Goal: Task Accomplishment & Management: Complete application form

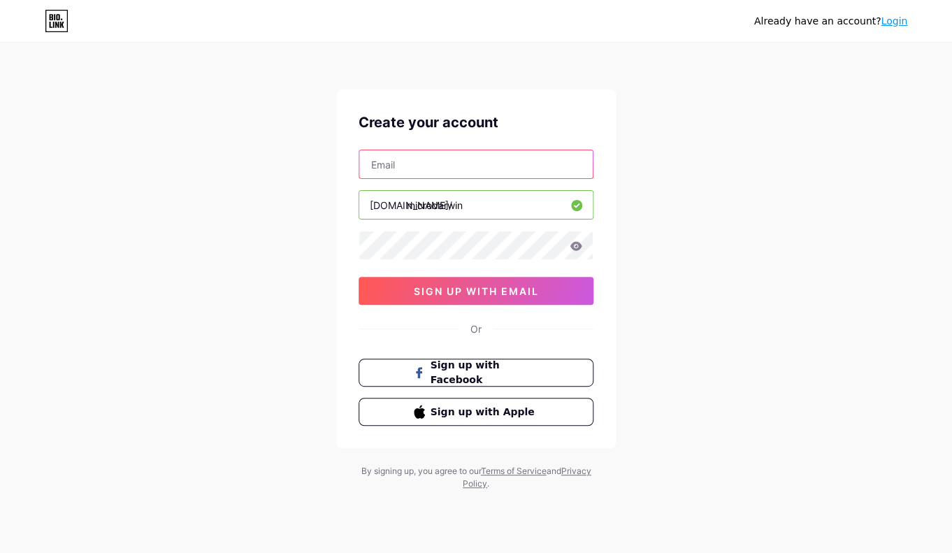
click at [410, 166] on input "text" at bounding box center [475, 164] width 233 height 28
type input "[EMAIL_ADDRESS][DOMAIN_NAME]"
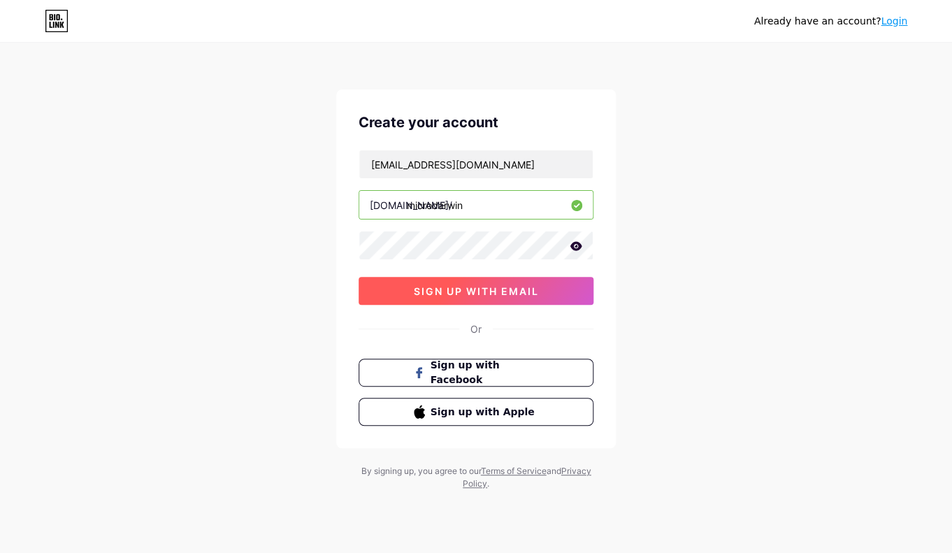
click at [492, 291] on span "sign up with email" at bounding box center [476, 291] width 125 height 12
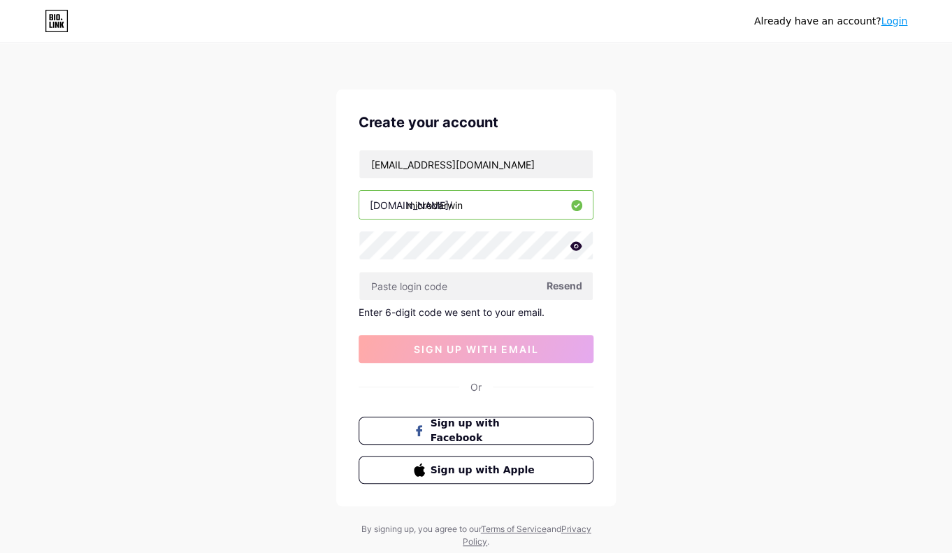
click at [444, 208] on input "microdarwin" at bounding box center [475, 205] width 233 height 28
click at [431, 291] on input "text" at bounding box center [475, 286] width 233 height 28
click at [569, 286] on span "Resend" at bounding box center [564, 285] width 36 height 15
click at [403, 168] on input "[EMAIL_ADDRESS][DOMAIN_NAME]" at bounding box center [475, 164] width 233 height 28
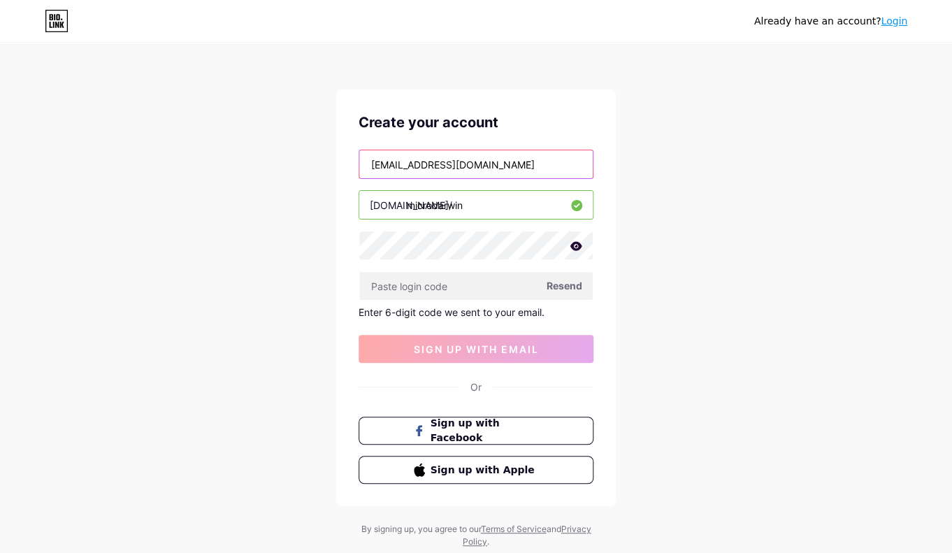
click at [403, 168] on input "[EMAIL_ADDRESS][DOMAIN_NAME]" at bounding box center [475, 164] width 233 height 28
click at [374, 161] on input "[EMAIL_ADDRESS][DOMAIN_NAME]" at bounding box center [475, 164] width 233 height 28
click at [569, 288] on span "Resend" at bounding box center [564, 285] width 36 height 15
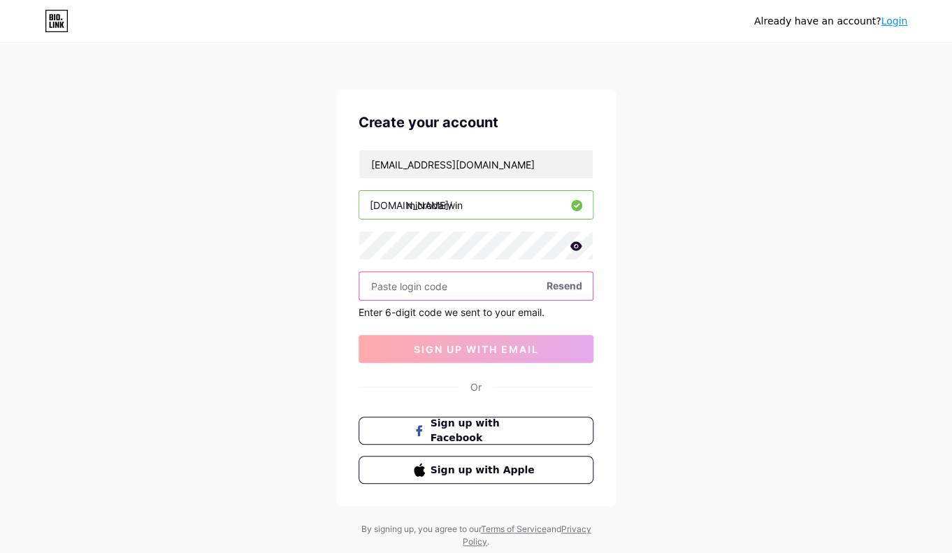
paste input "531326"
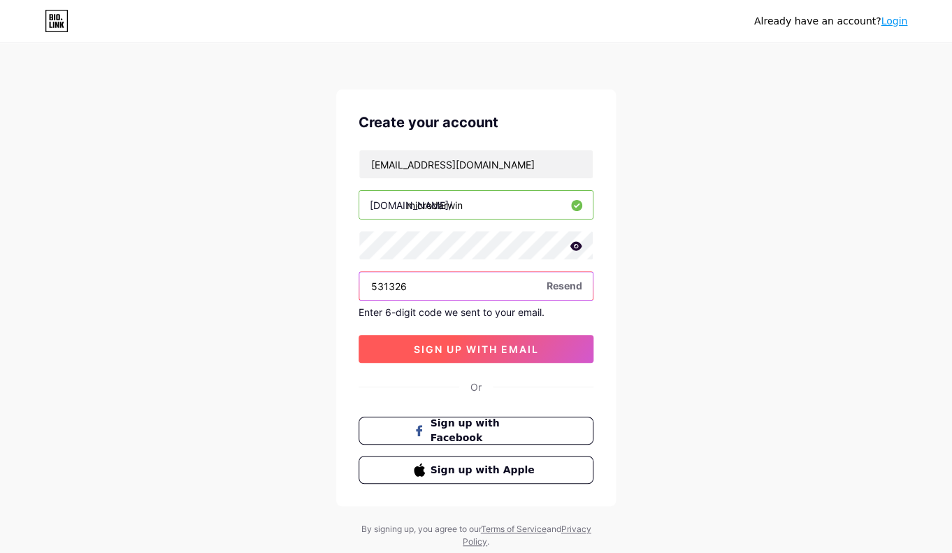
type input "531326"
click at [449, 346] on span "sign up with email" at bounding box center [476, 349] width 125 height 12
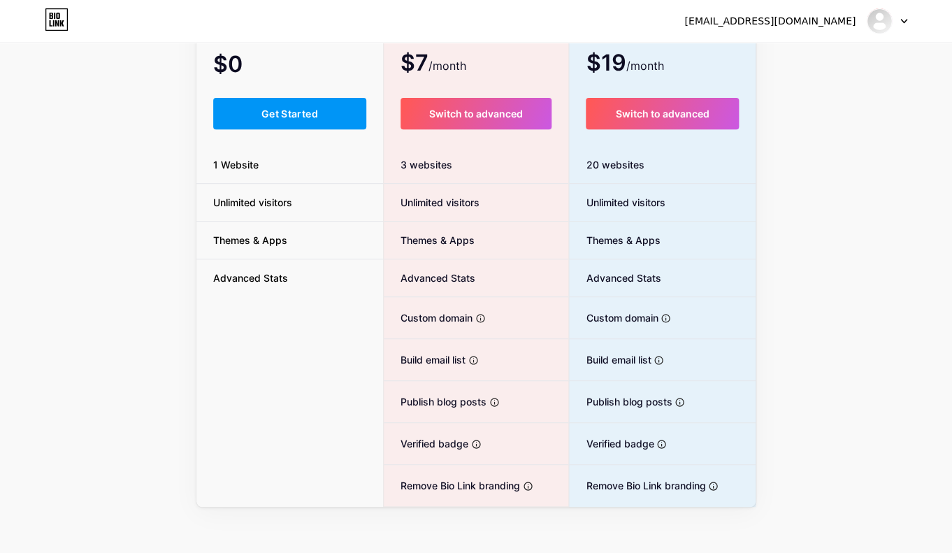
scroll to position [133, 0]
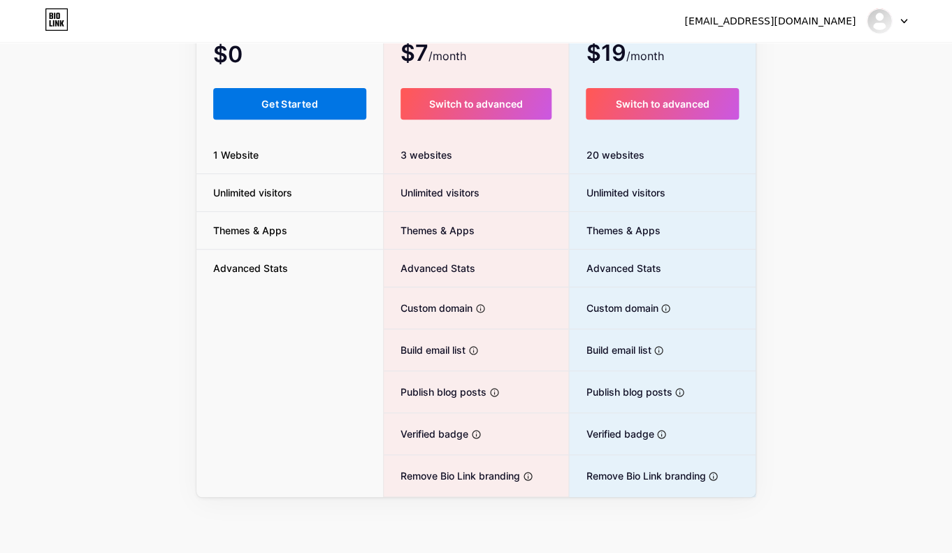
click at [290, 107] on span "Get Started" at bounding box center [289, 104] width 57 height 12
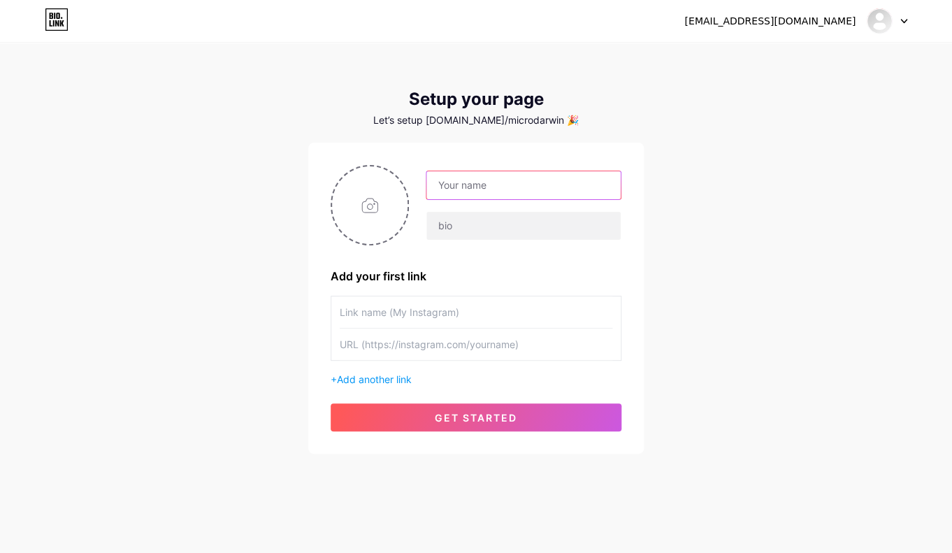
click at [477, 184] on input "text" at bounding box center [523, 185] width 194 height 28
type input "Microdarwin"
click at [483, 227] on input "text" at bounding box center [523, 226] width 194 height 28
type input "Microorganism"
click at [386, 318] on input "text" at bounding box center [476, 311] width 273 height 31
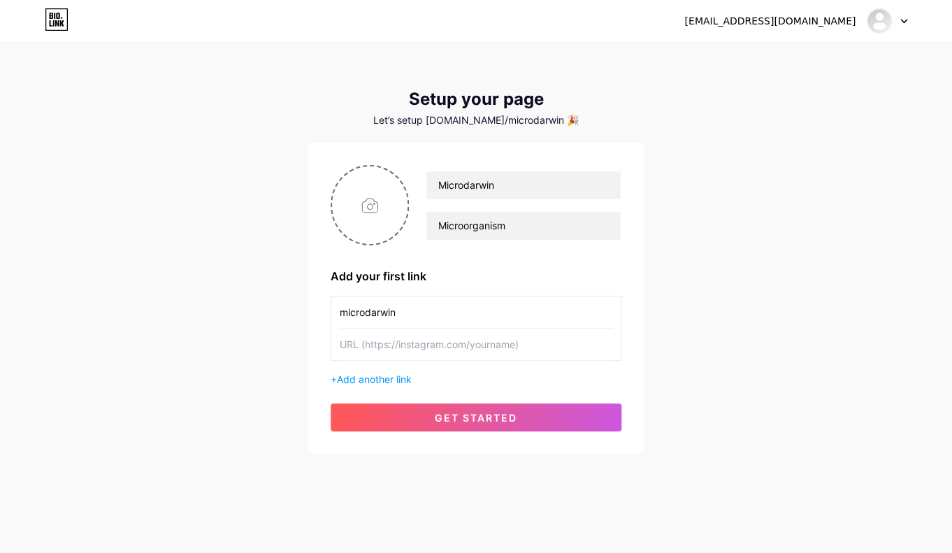
type input "microdarwin"
click at [391, 348] on input "text" at bounding box center [476, 343] width 273 height 31
click at [365, 316] on input "microdarwin" at bounding box center [476, 311] width 273 height 31
click at [372, 350] on input "text" at bounding box center [476, 343] width 273 height 31
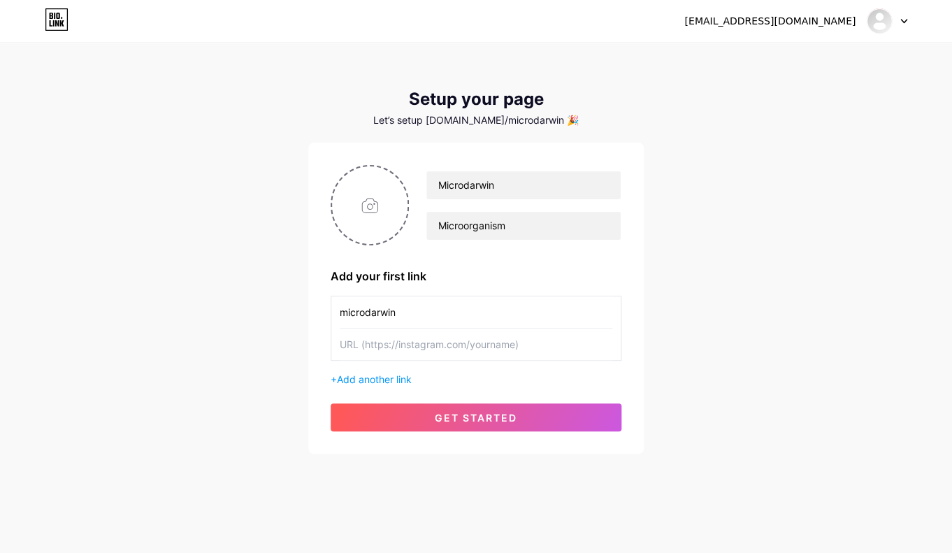
paste input "[URL][DOMAIN_NAME]"
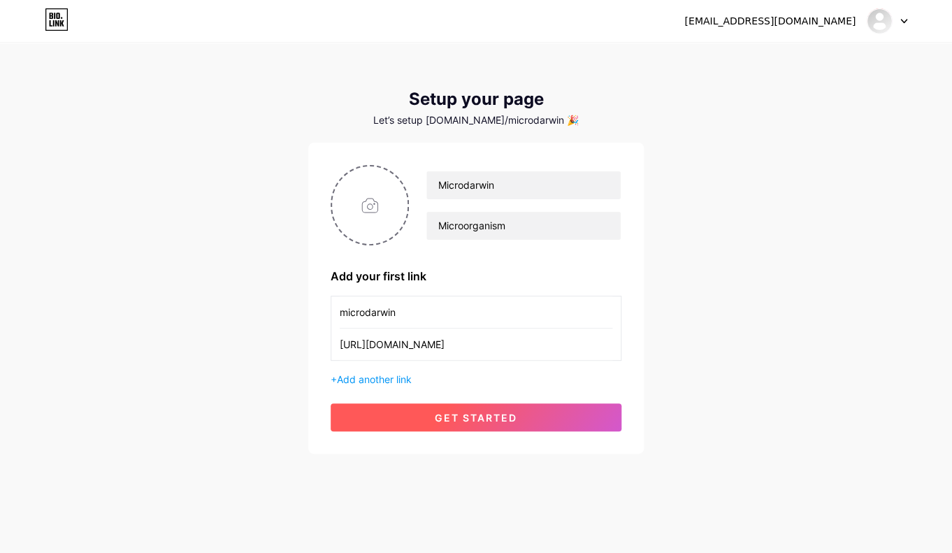
type input "[URL][DOMAIN_NAME]"
click at [483, 421] on span "get started" at bounding box center [476, 418] width 82 height 12
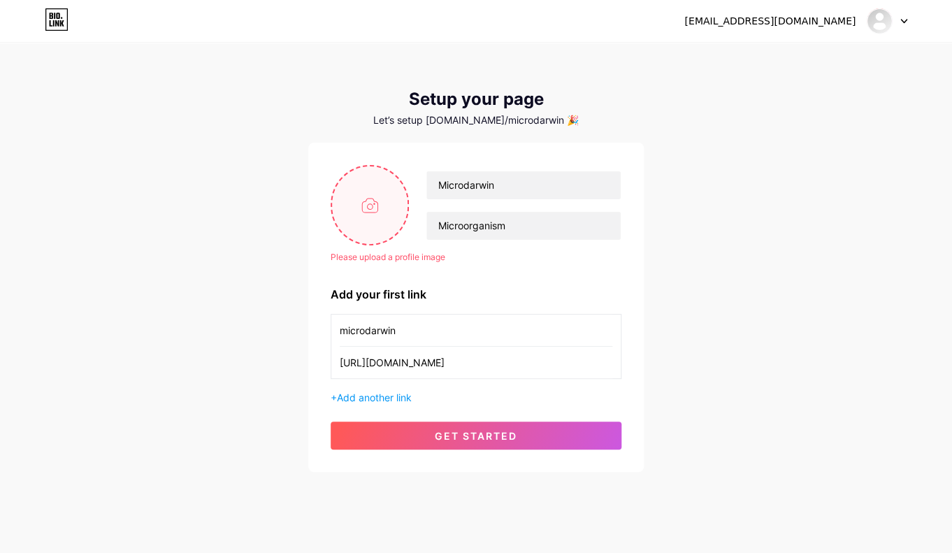
click at [368, 203] on input "file" at bounding box center [369, 205] width 75 height 78
